Goal: Complete application form: Complete application form

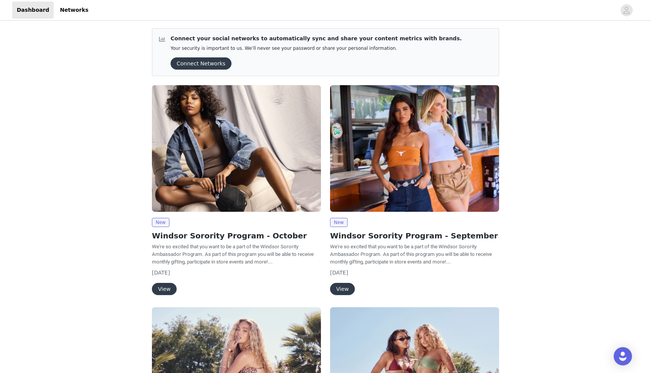
click at [185, 194] on img at bounding box center [236, 148] width 169 height 127
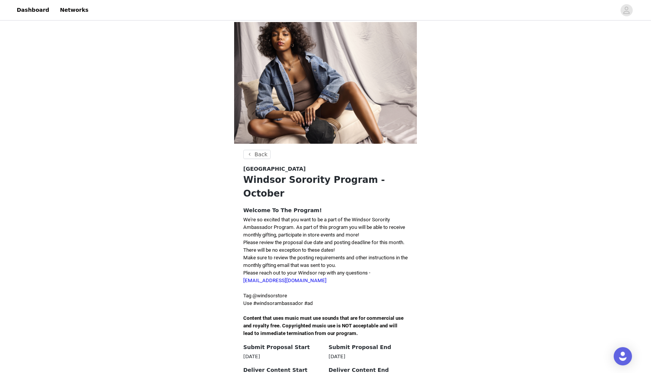
scroll to position [38, 0]
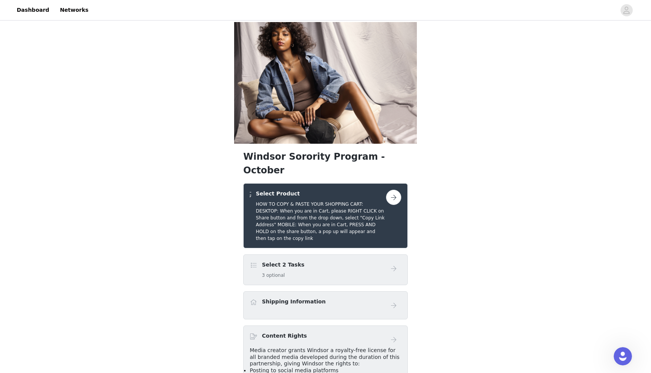
click at [344, 261] on div "Select 2 Tasks 3 optional" at bounding box center [318, 270] width 136 height 18
click at [372, 261] on div "Select 2 Tasks 3 optional" at bounding box center [318, 270] width 136 height 18
click at [341, 261] on div "Select 2 Tasks 3 optional" at bounding box center [318, 270] width 136 height 18
click at [253, 261] on span at bounding box center [254, 265] width 8 height 9
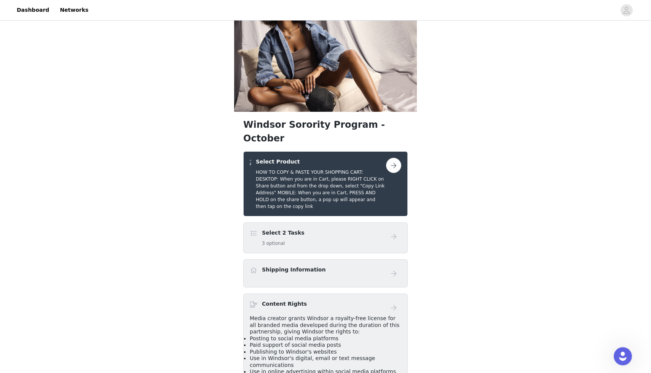
click at [288, 349] on span "Publishing to Windsor's websites" at bounding box center [293, 352] width 87 height 6
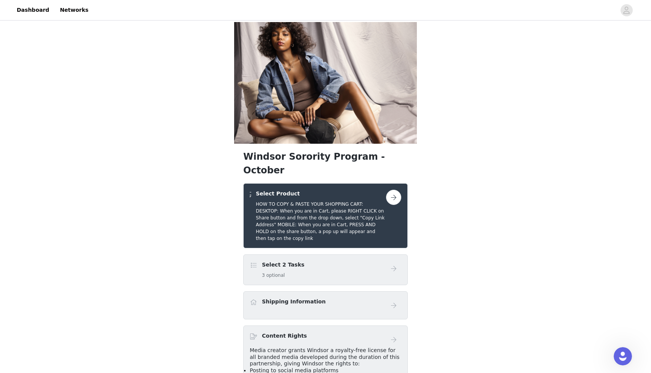
click at [389, 190] on button "button" at bounding box center [393, 197] width 15 height 15
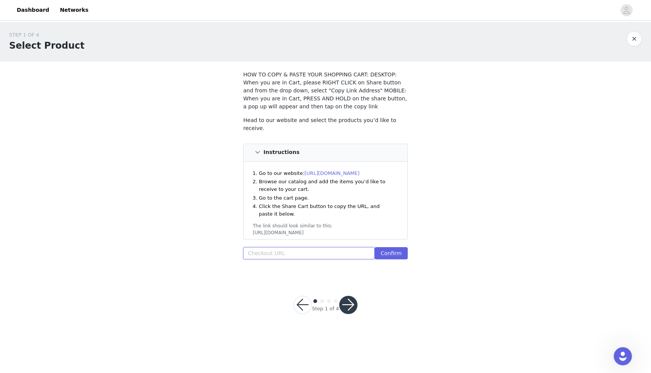
click at [292, 256] on input "text" at bounding box center [308, 253] width 131 height 12
paste input "https://www.windsorstore.com/cart/43488348110899:1,43441568579635:1,43436868894…"
type input "https://www.windsorstore.com/cart/43488348110899:1,43441568579635:1,43436868894…"
click at [395, 251] on button "Confirm" at bounding box center [390, 253] width 33 height 12
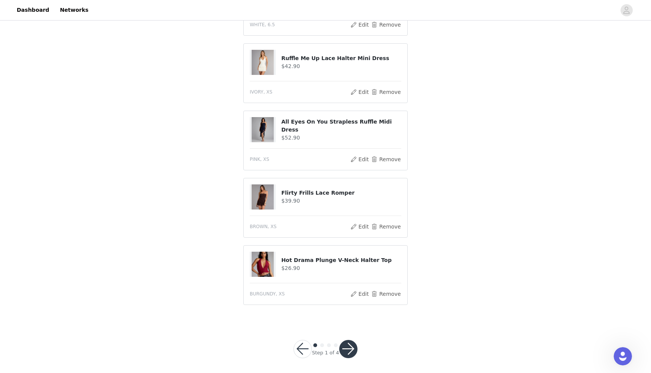
scroll to position [289, 0]
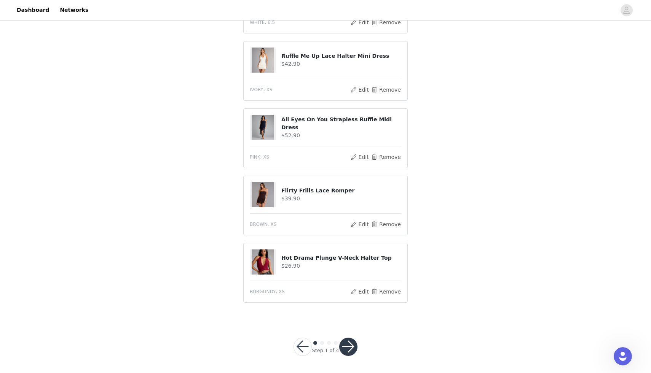
click at [347, 346] on button "button" at bounding box center [348, 347] width 18 height 18
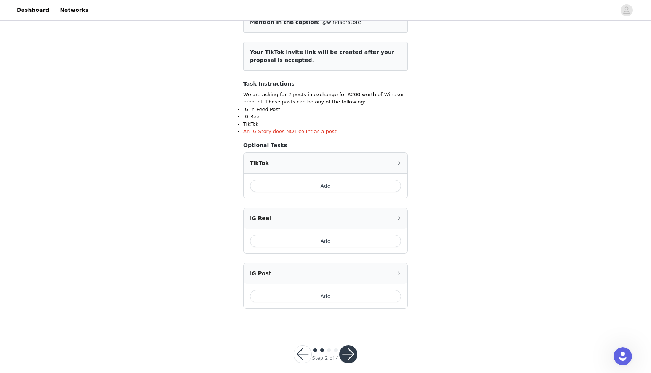
scroll to position [86, 0]
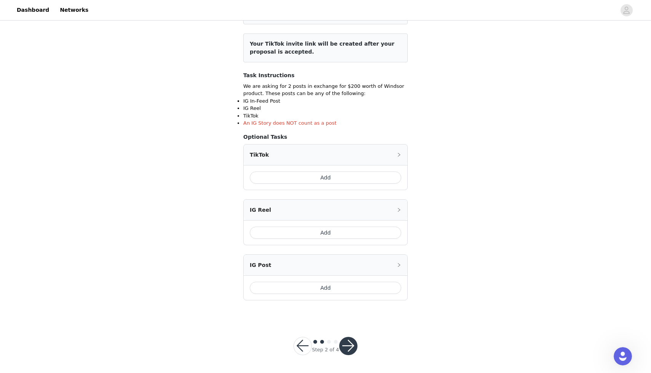
click at [325, 179] on button "Add" at bounding box center [325, 178] width 151 height 12
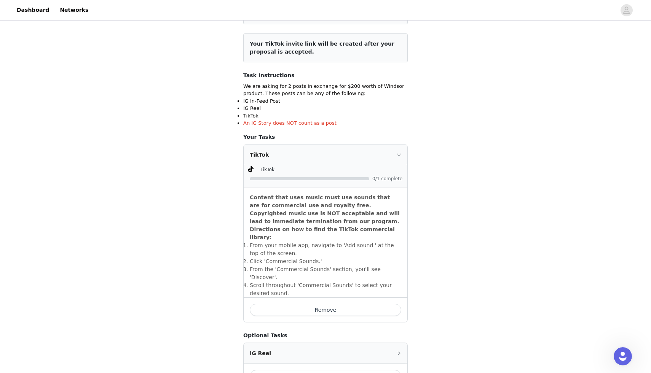
click at [449, 197] on div "STEP 2 OF 4 Select 2 Tasks Include the following in your post Hashtag in the ca…" at bounding box center [325, 199] width 651 height 527
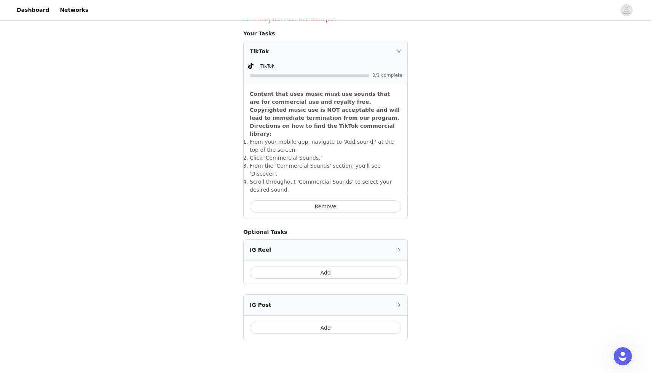
scroll to position [192, 0]
click at [278, 320] on button "Add" at bounding box center [325, 326] width 151 height 12
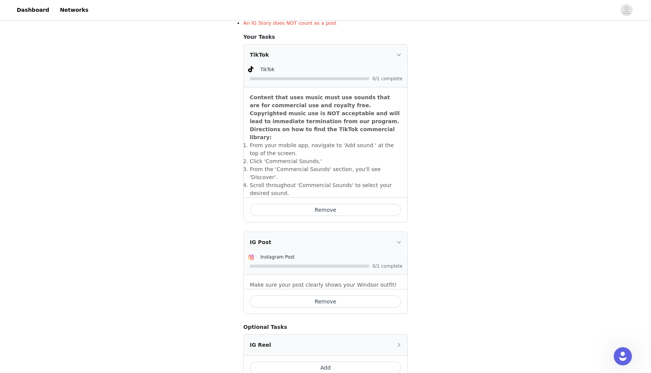
scroll to position [250, 0]
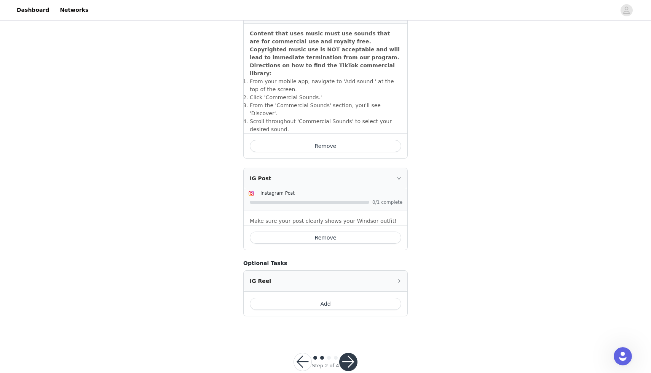
click at [317, 232] on button "Remove" at bounding box center [325, 238] width 151 height 12
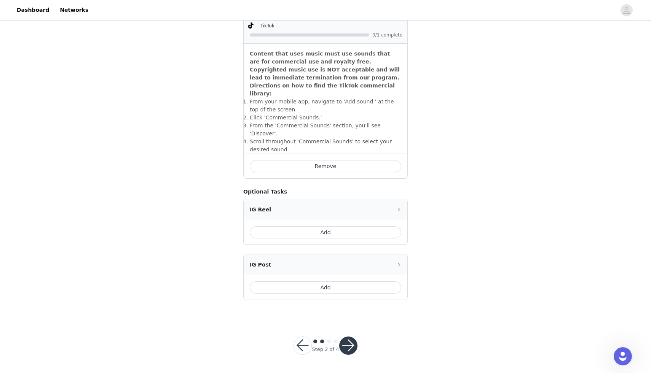
scroll to position [214, 0]
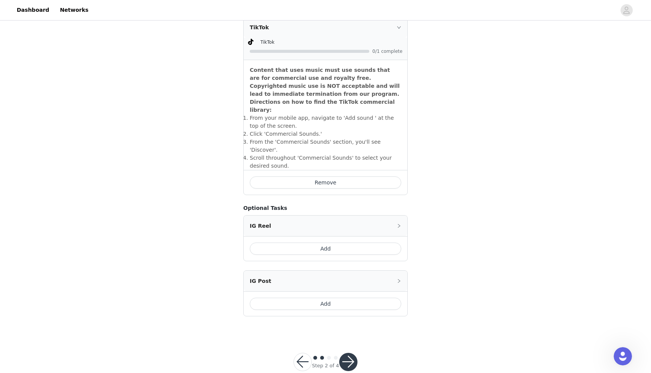
click at [347, 353] on button "button" at bounding box center [348, 362] width 18 height 18
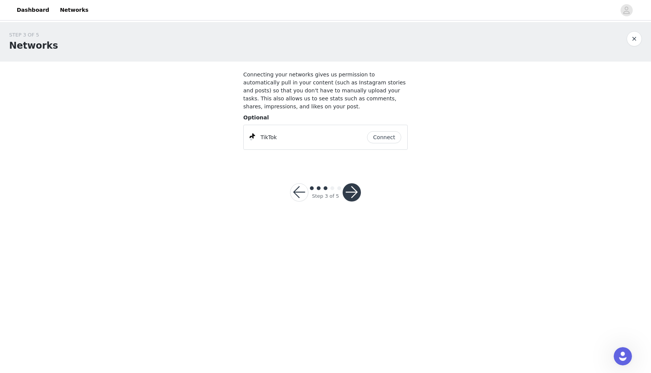
click at [386, 136] on button "Connect" at bounding box center [384, 137] width 34 height 12
click at [346, 193] on button "button" at bounding box center [351, 192] width 18 height 18
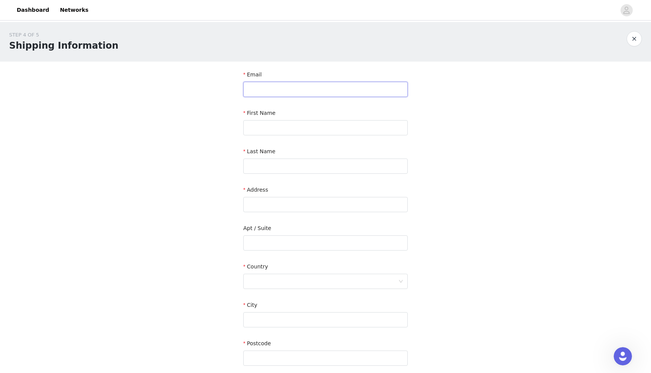
click at [305, 85] on input "text" at bounding box center [325, 89] width 164 height 15
type input "gwenythlopez@gmail.com"
click at [301, 123] on input "text" at bounding box center [325, 127] width 164 height 15
type input "Gwenyth"
type input "Lopez"
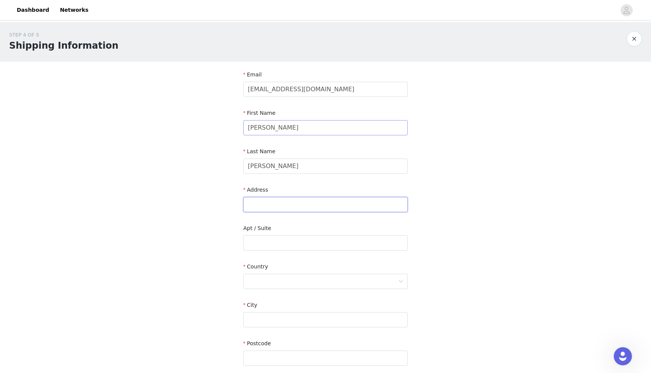
type input "525 south east ave"
type input "Oak Park"
type input "60304"
type input "7089278535"
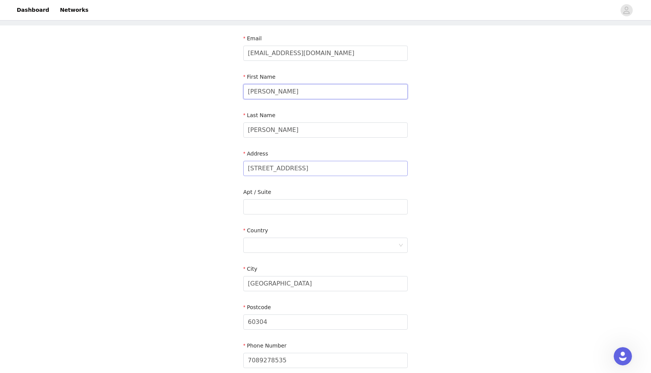
scroll to position [38, 0]
drag, startPoint x: 303, startPoint y: 167, endPoint x: 216, endPoint y: 167, distance: 87.1
click at [216, 167] on div "STEP 4 OF 5 Shipping Information Email gwenythlopez@gmail.com First Name Gwenyt…" at bounding box center [325, 186] width 651 height 404
type input "240 south Pugh Street"
click at [272, 203] on input "text" at bounding box center [325, 205] width 164 height 15
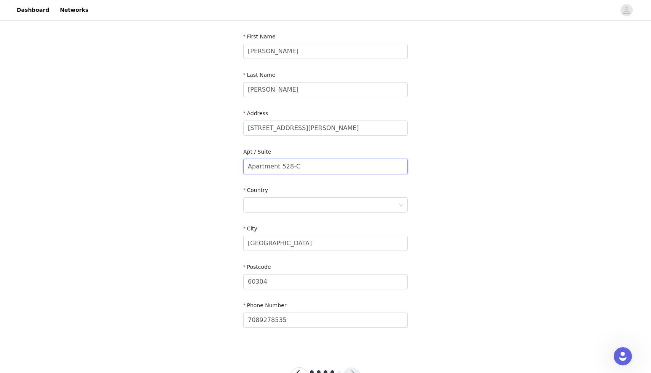
scroll to position [88, 0]
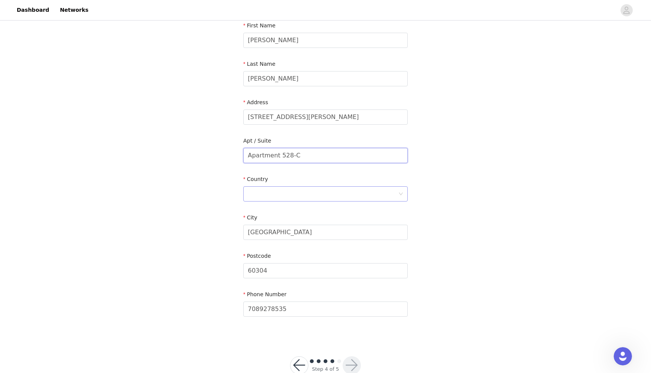
type input "Apartment 528-C"
click at [278, 191] on div at bounding box center [323, 194] width 150 height 14
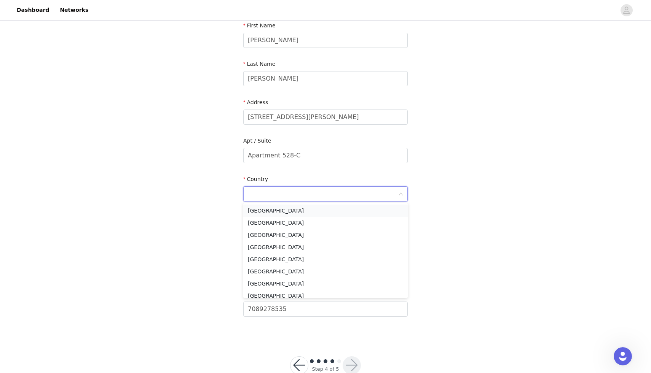
click at [278, 213] on li "United States" at bounding box center [325, 211] width 164 height 12
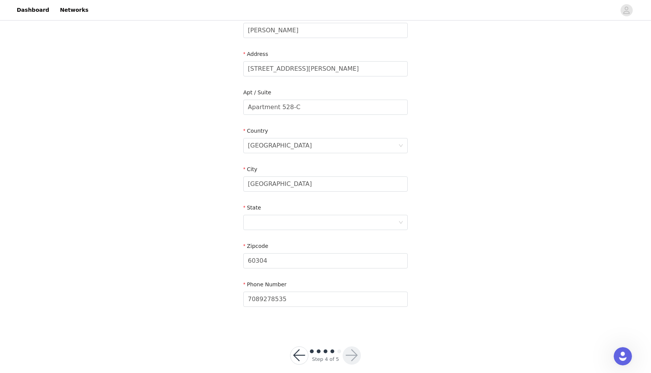
scroll to position [143, 0]
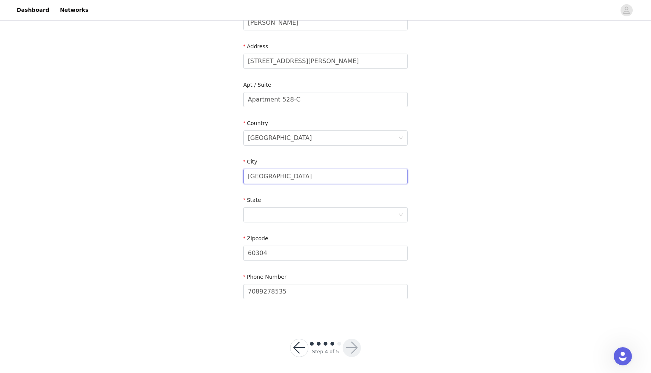
drag, startPoint x: 280, startPoint y: 174, endPoint x: 234, endPoint y: 172, distance: 46.8
click at [234, 172] on div "STEP 4 OF 5 Shipping Information Email gwenythlopez@gmail.com First Name Gwenyt…" at bounding box center [325, 100] width 651 height 442
type input "s"
type input "State College"
click at [253, 216] on div at bounding box center [323, 215] width 150 height 14
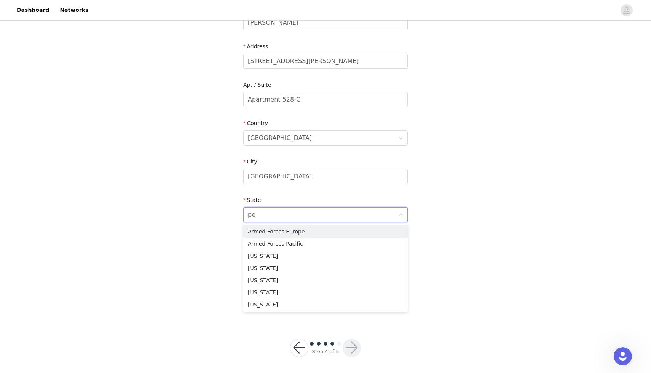
type input "pen"
click at [262, 230] on li "Pennsylvania" at bounding box center [325, 232] width 164 height 12
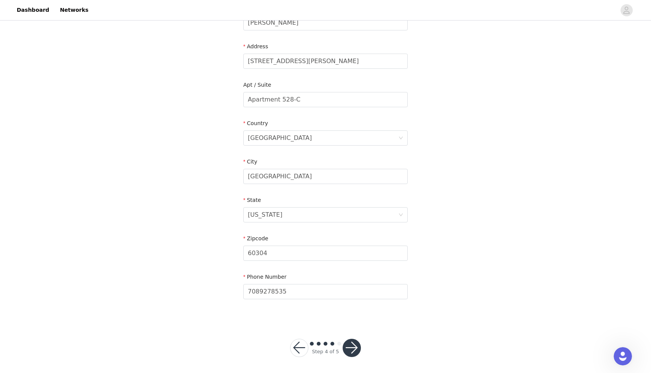
scroll to position [145, 0]
drag, startPoint x: 270, startPoint y: 253, endPoint x: 229, endPoint y: 253, distance: 40.3
click at [229, 253] on div "STEP 4 OF 5 Shipping Information Email gwenythlopez@gmail.com First Name Gwenyt…" at bounding box center [325, 98] width 651 height 442
type input "16801"
click at [347, 338] on button "button" at bounding box center [351, 346] width 18 height 18
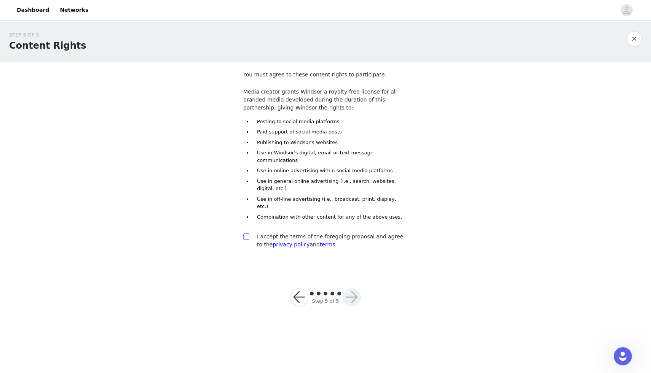
click at [247, 233] on label at bounding box center [246, 237] width 6 height 8
click at [247, 234] on input "checkbox" at bounding box center [245, 236] width 5 height 5
checkbox input "true"
click at [347, 288] on button "button" at bounding box center [351, 297] width 18 height 18
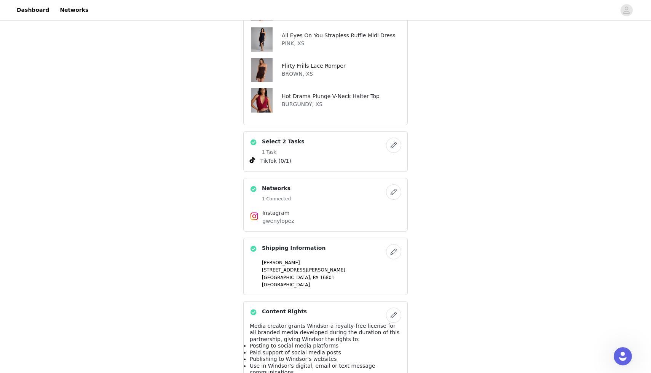
scroll to position [250, 0]
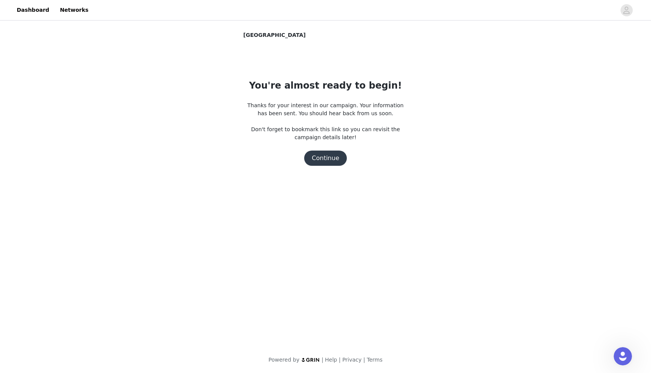
scroll to position [0, 0]
click at [325, 160] on button "Continue" at bounding box center [325, 158] width 43 height 15
